Goal: Information Seeking & Learning: Check status

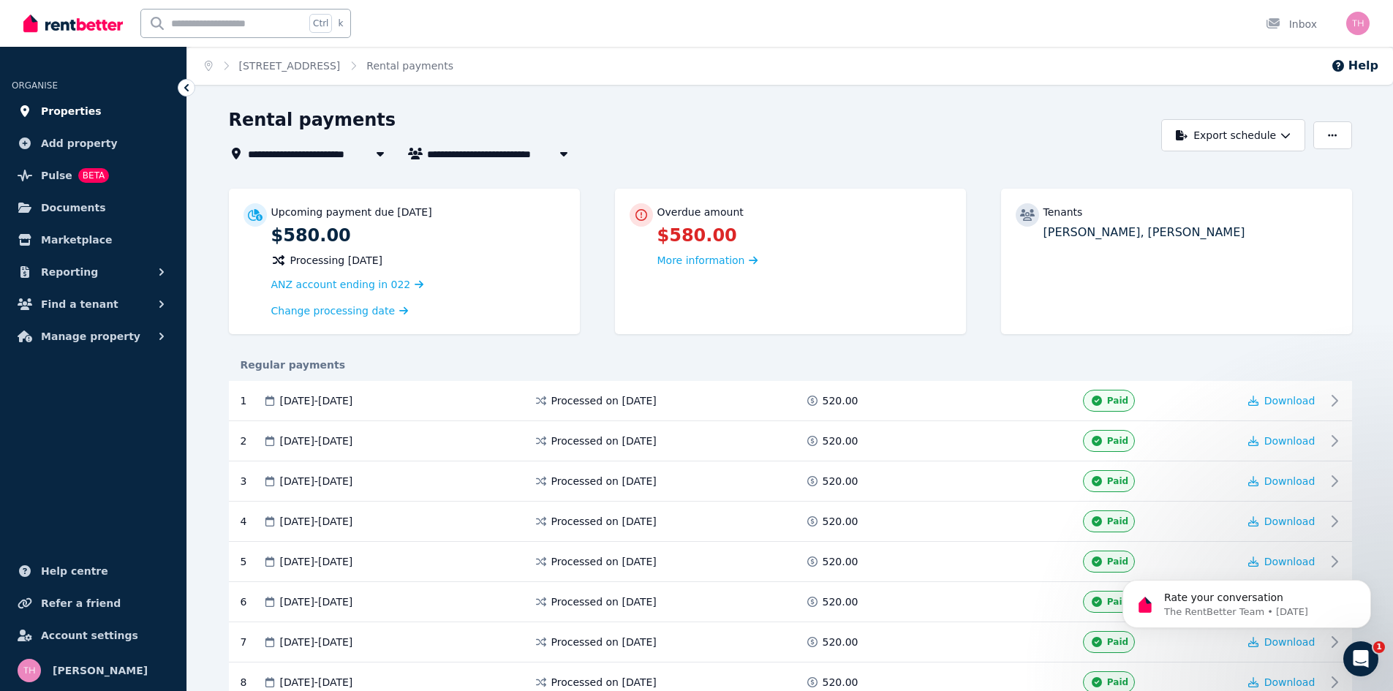
click at [69, 108] on span "Properties" at bounding box center [71, 111] width 61 height 18
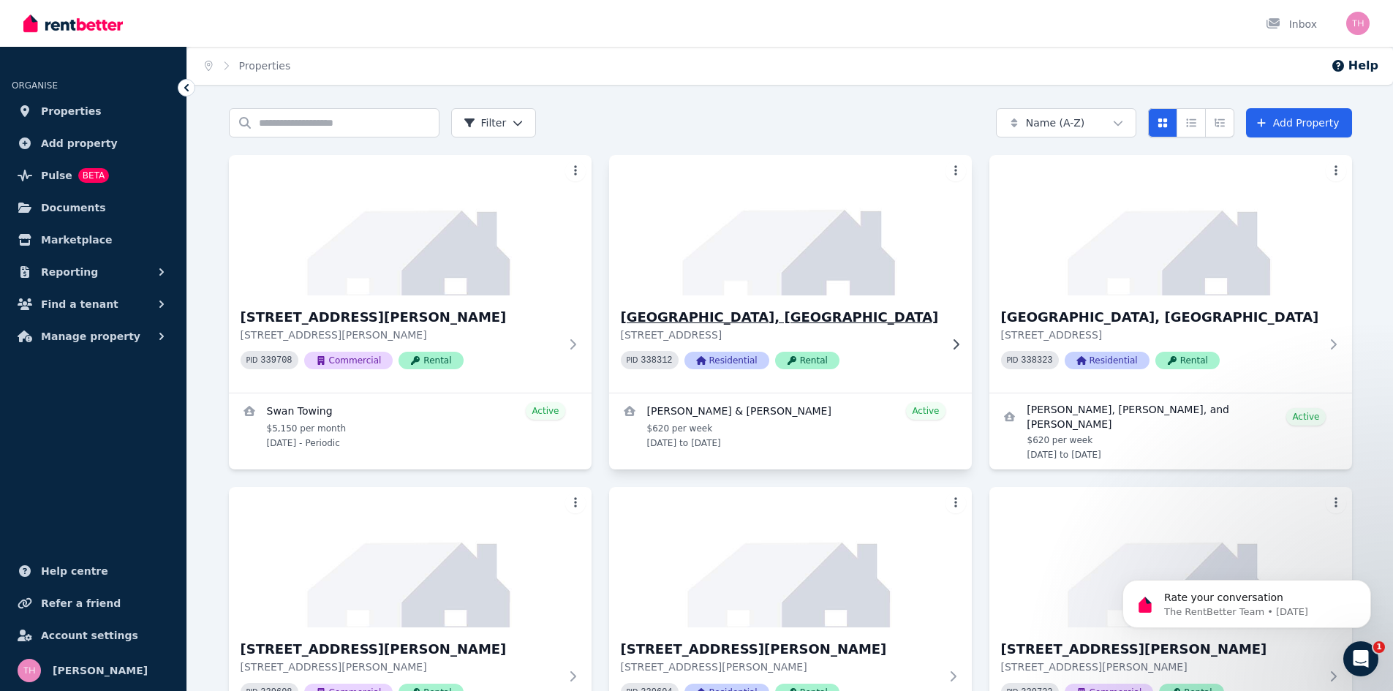
click at [732, 309] on h3 "[GEOGRAPHIC_DATA], [GEOGRAPHIC_DATA]" at bounding box center [780, 317] width 319 height 20
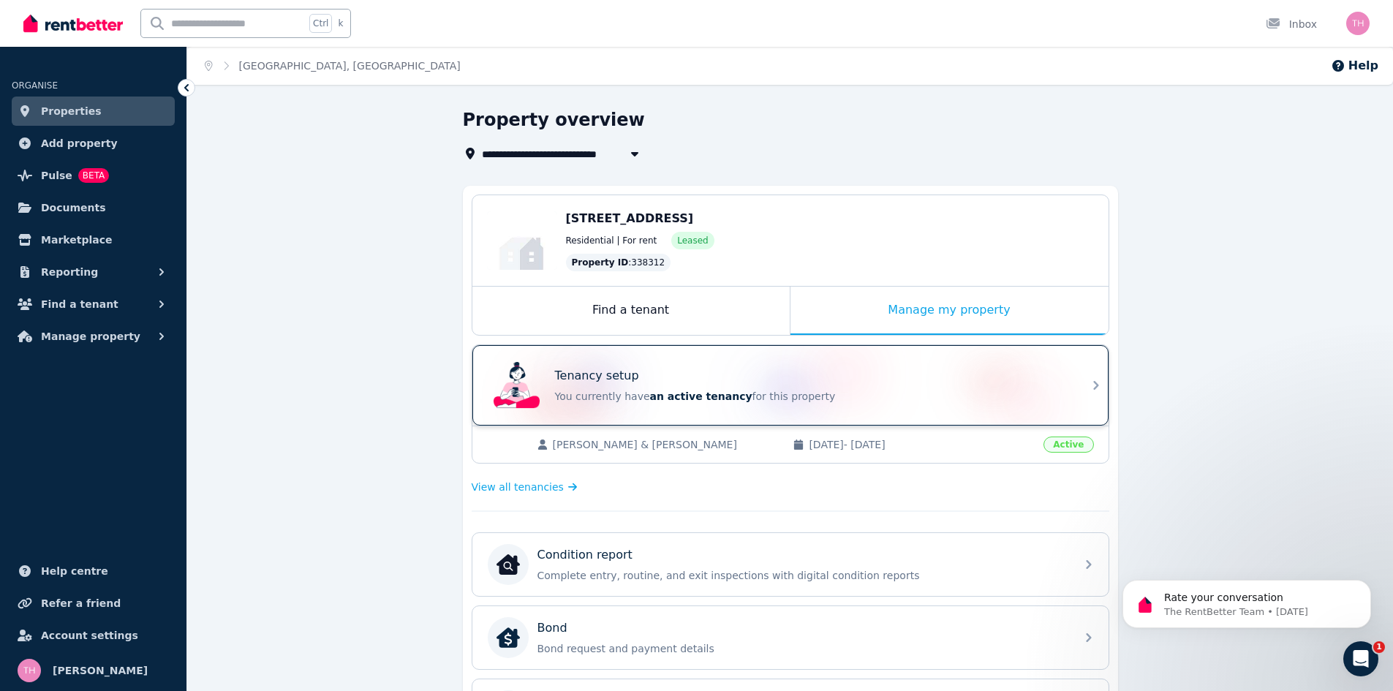
click at [739, 393] on p "You currently have an active tenancy for this property" at bounding box center [811, 396] width 512 height 15
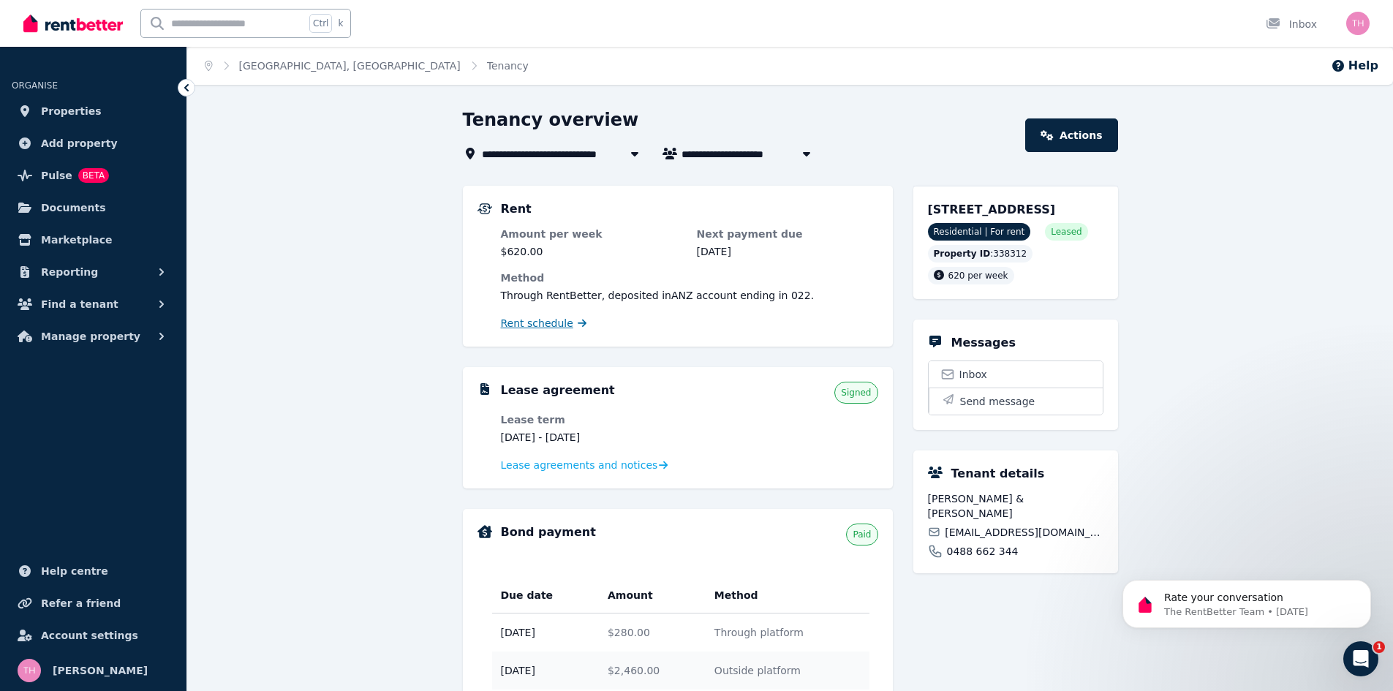
click at [543, 321] on span "Rent schedule" at bounding box center [537, 323] width 72 height 15
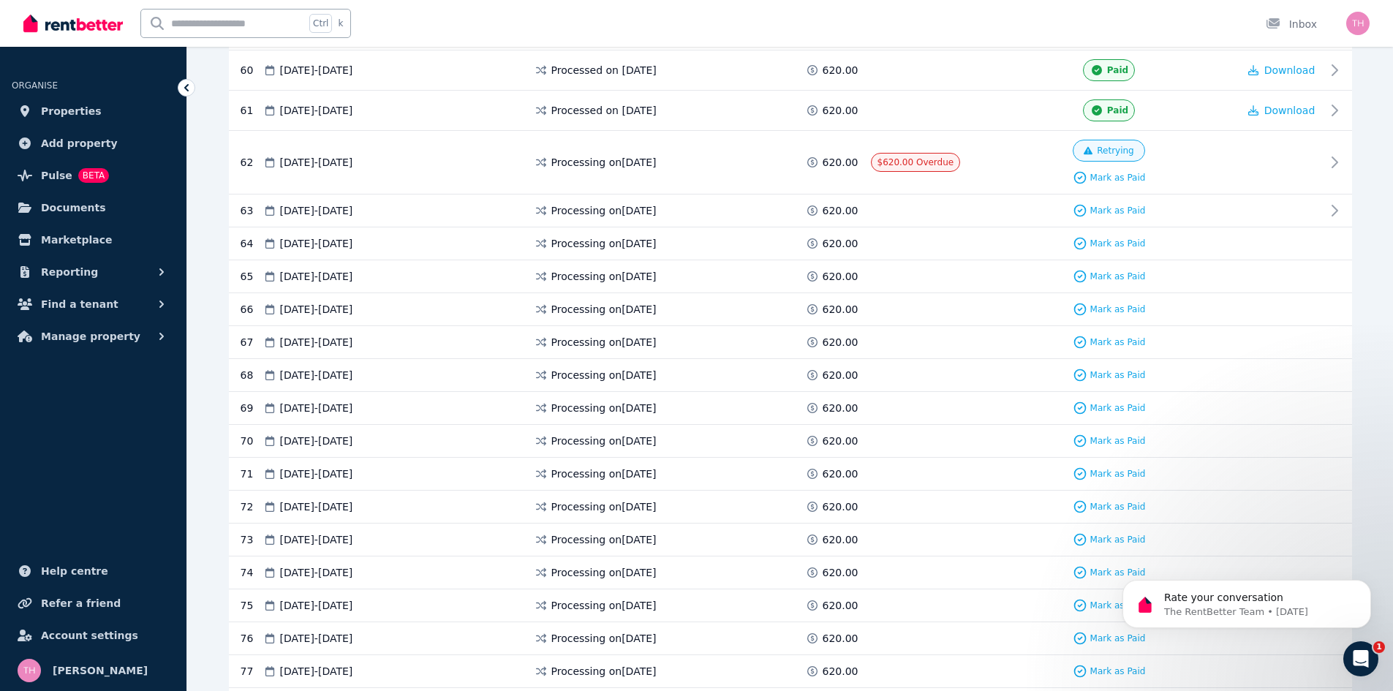
scroll to position [2633, 0]
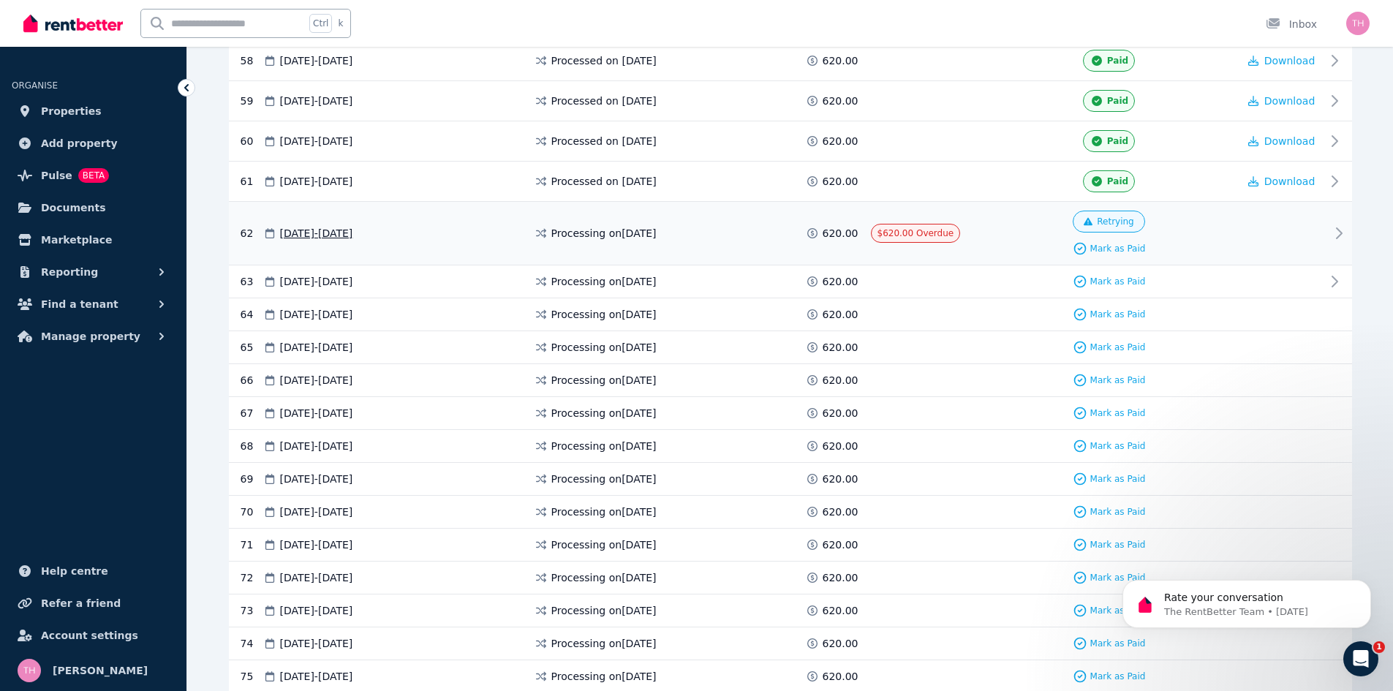
click at [1333, 232] on icon at bounding box center [1339, 234] width 18 height 18
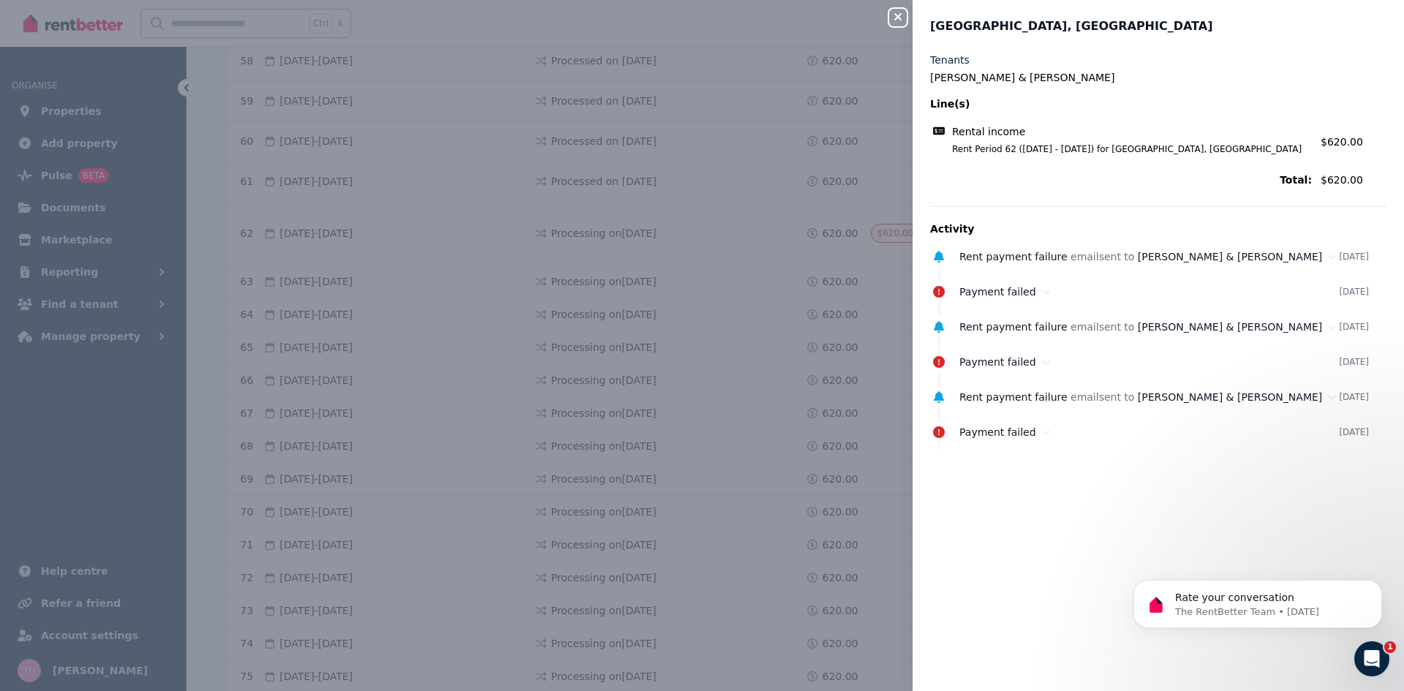
click at [898, 9] on button "Close panel" at bounding box center [898, 18] width 18 height 18
